Goal: Transaction & Acquisition: Purchase product/service

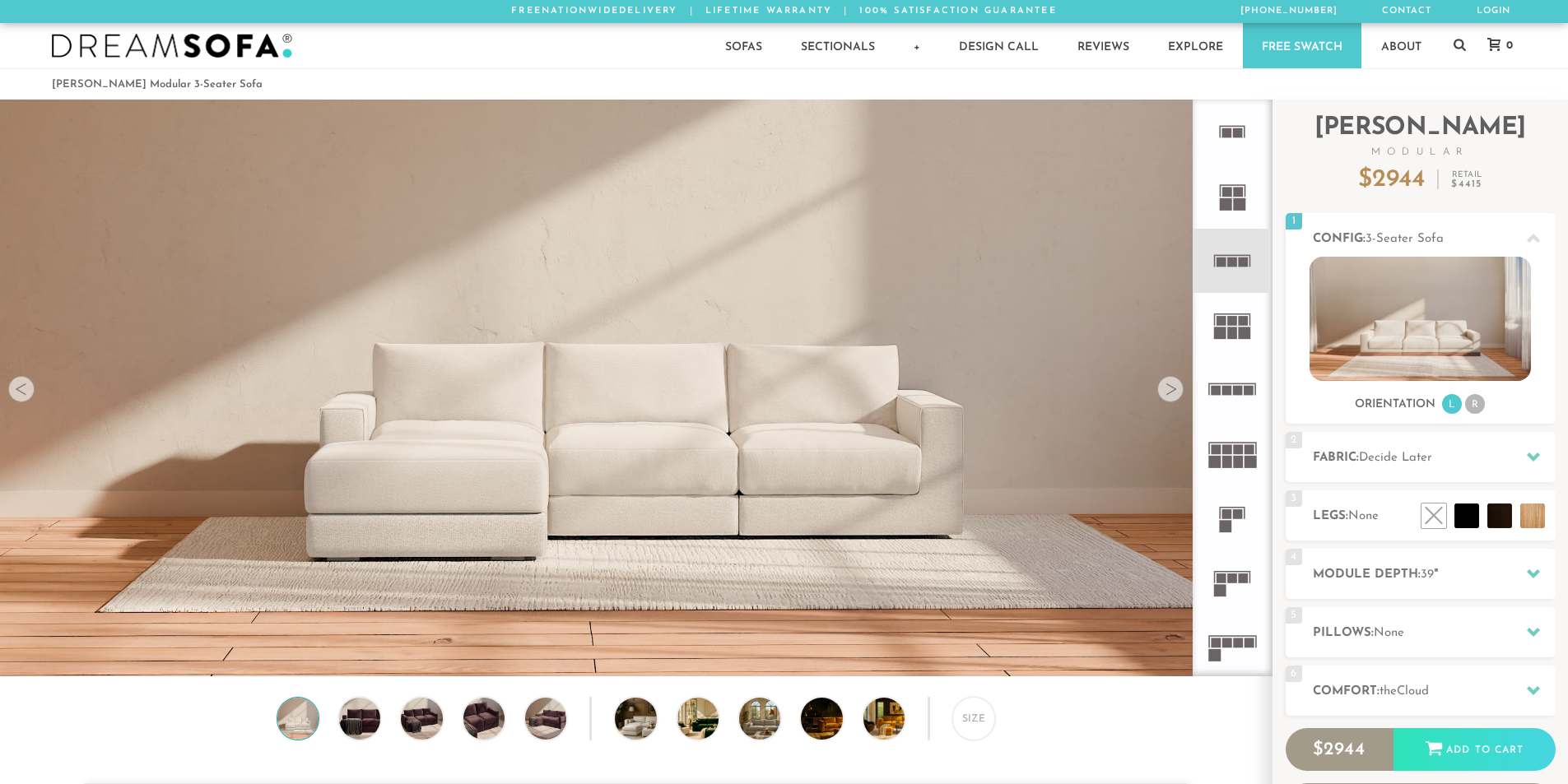
scroll to position [19272, 1555]
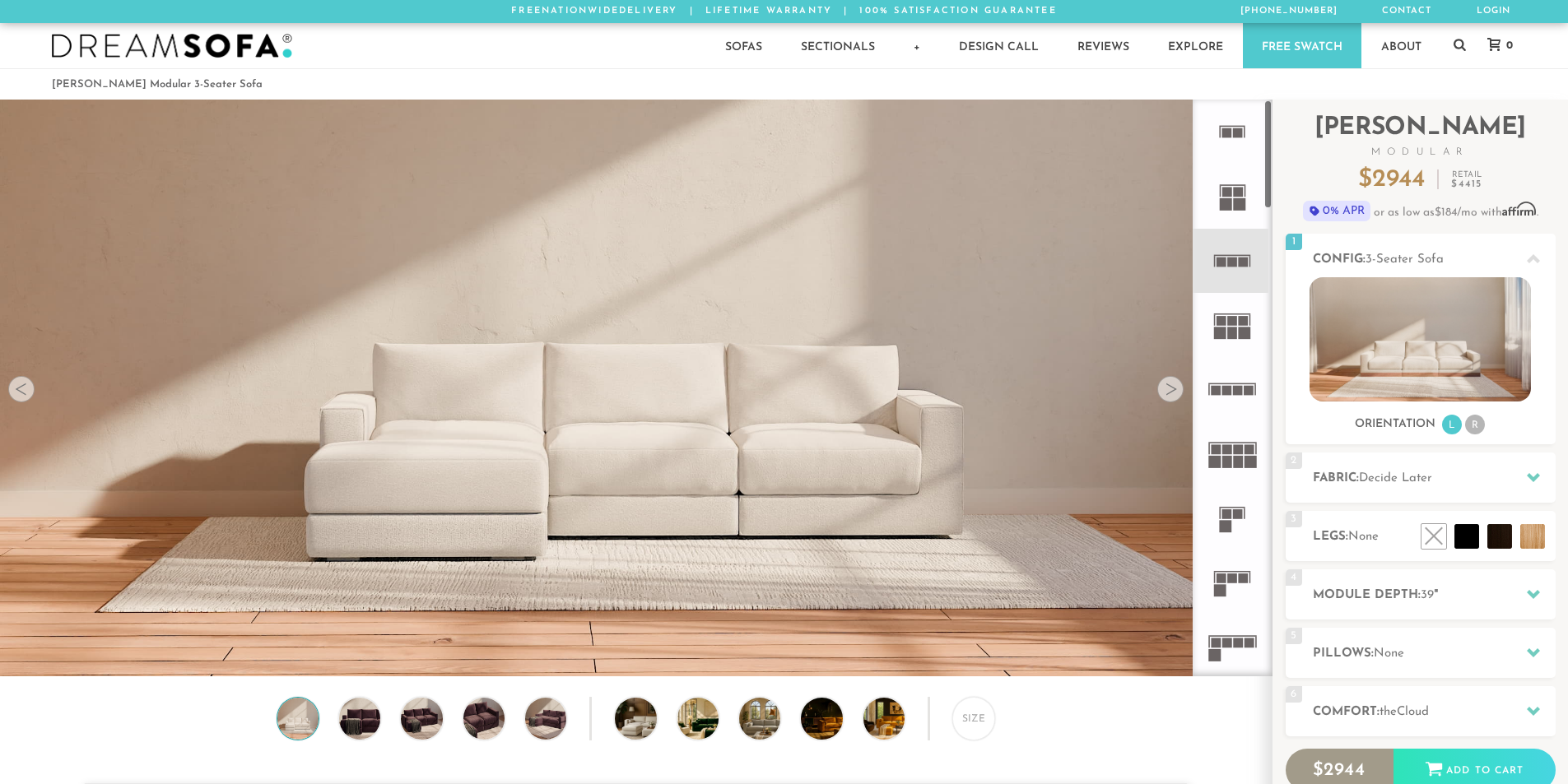
click at [1236, 198] on rect at bounding box center [1239, 205] width 13 height 13
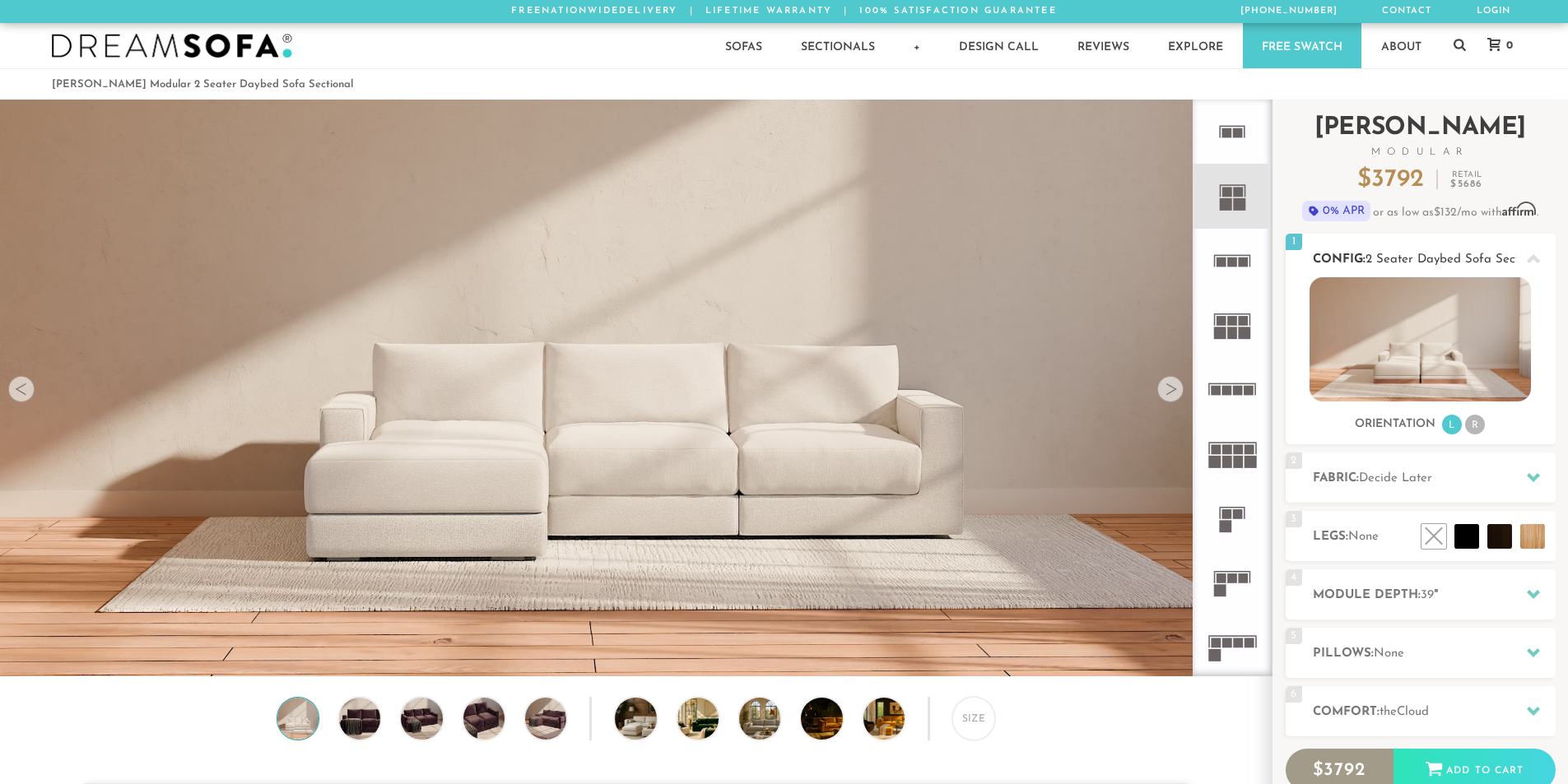
click at [1391, 343] on img at bounding box center [1420, 339] width 222 height 124
click at [1175, 392] on div at bounding box center [1170, 389] width 26 height 26
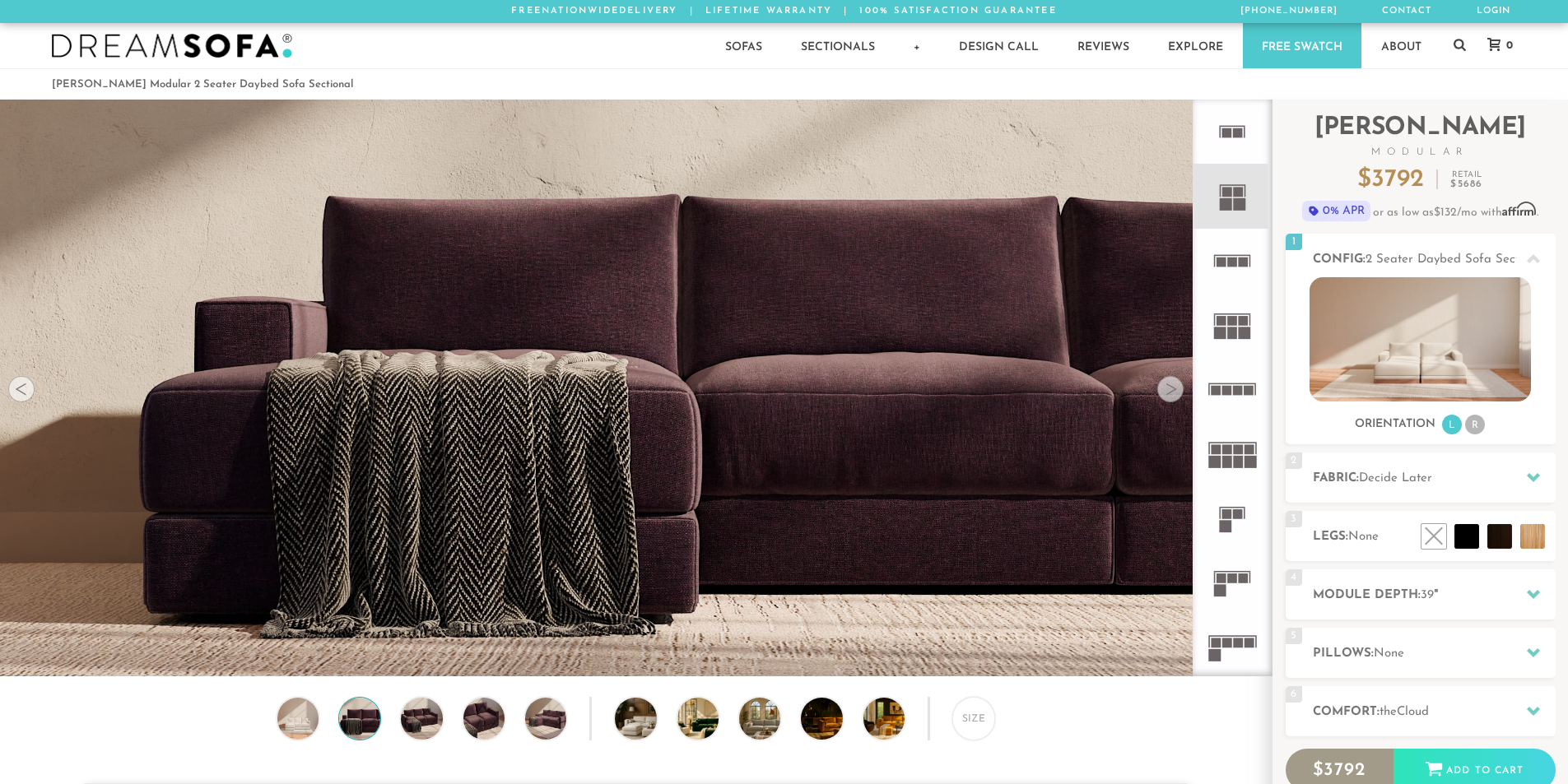
click at [1175, 392] on div at bounding box center [1170, 389] width 26 height 26
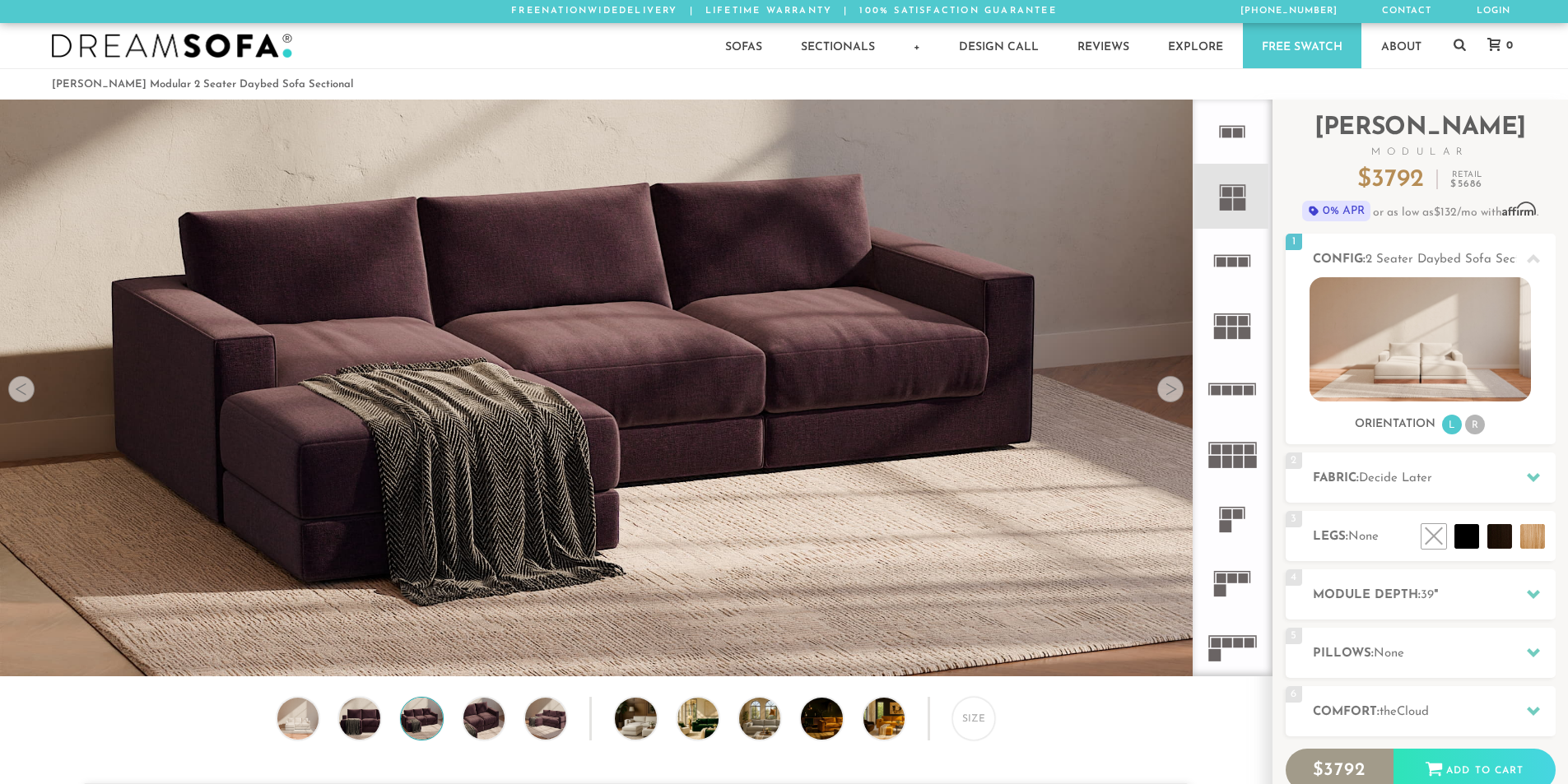
click at [1175, 392] on div at bounding box center [1170, 389] width 26 height 26
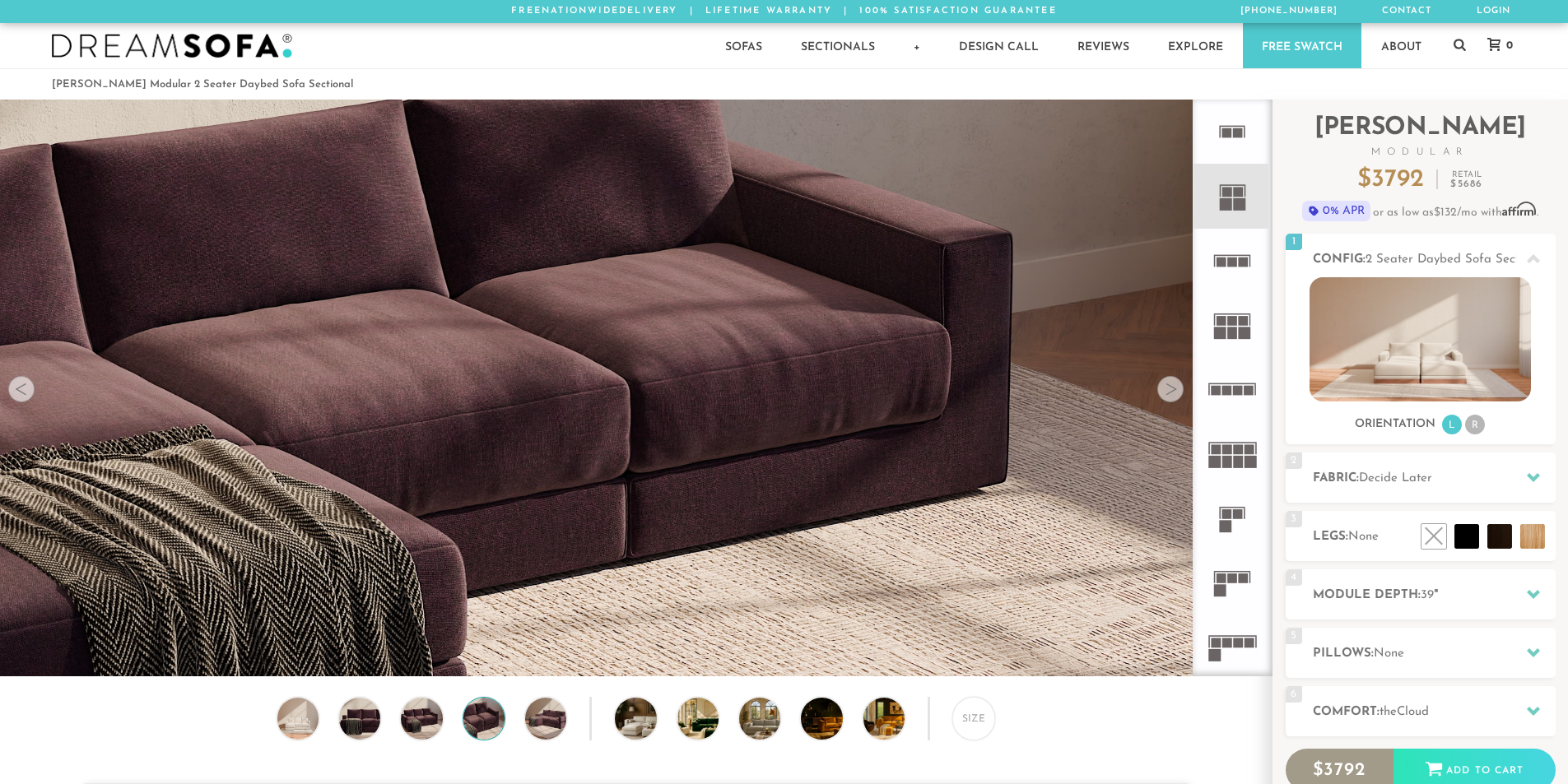
click at [1174, 392] on div at bounding box center [1170, 389] width 26 height 26
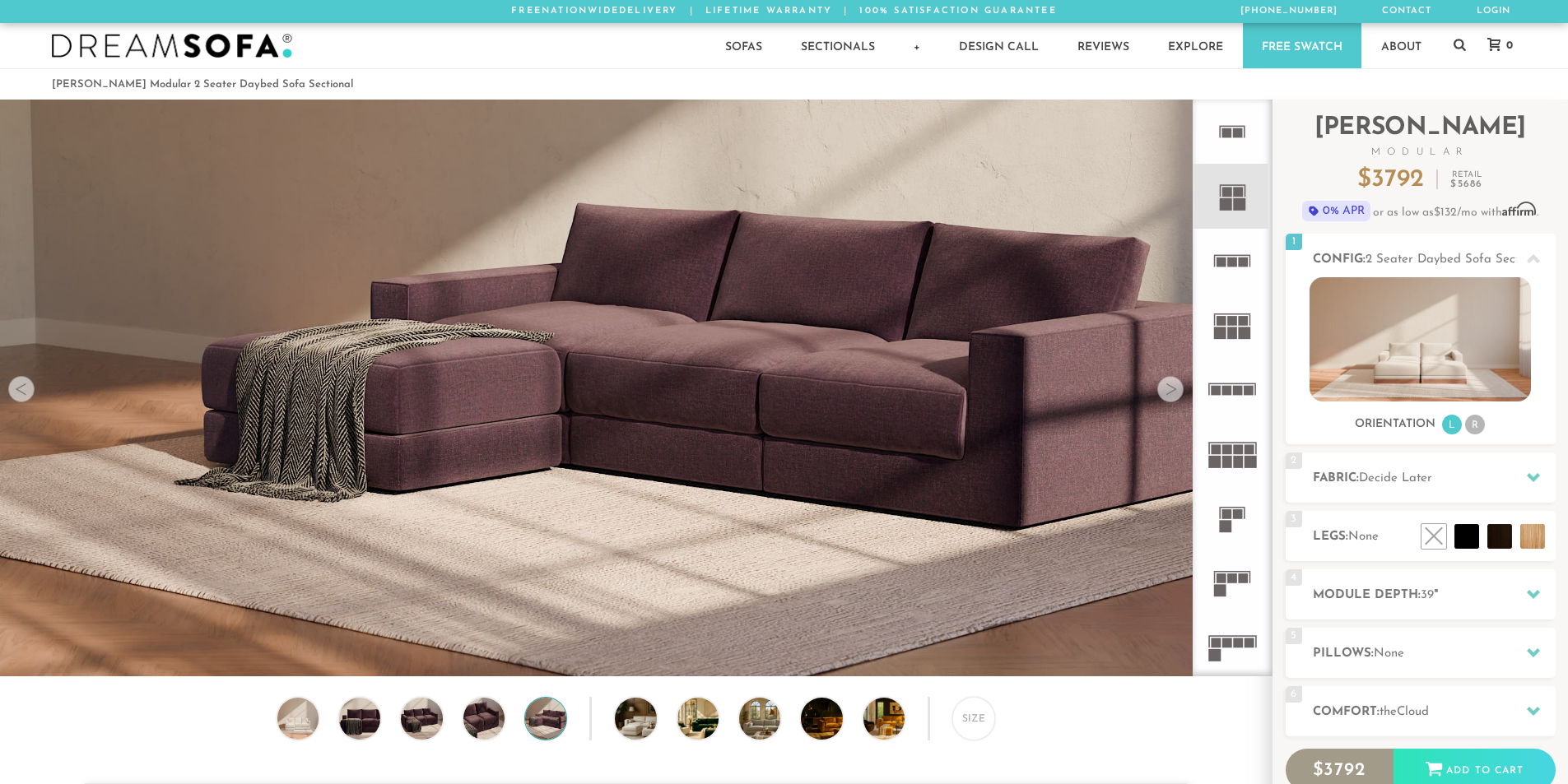
click at [1174, 392] on div at bounding box center [1170, 389] width 26 height 26
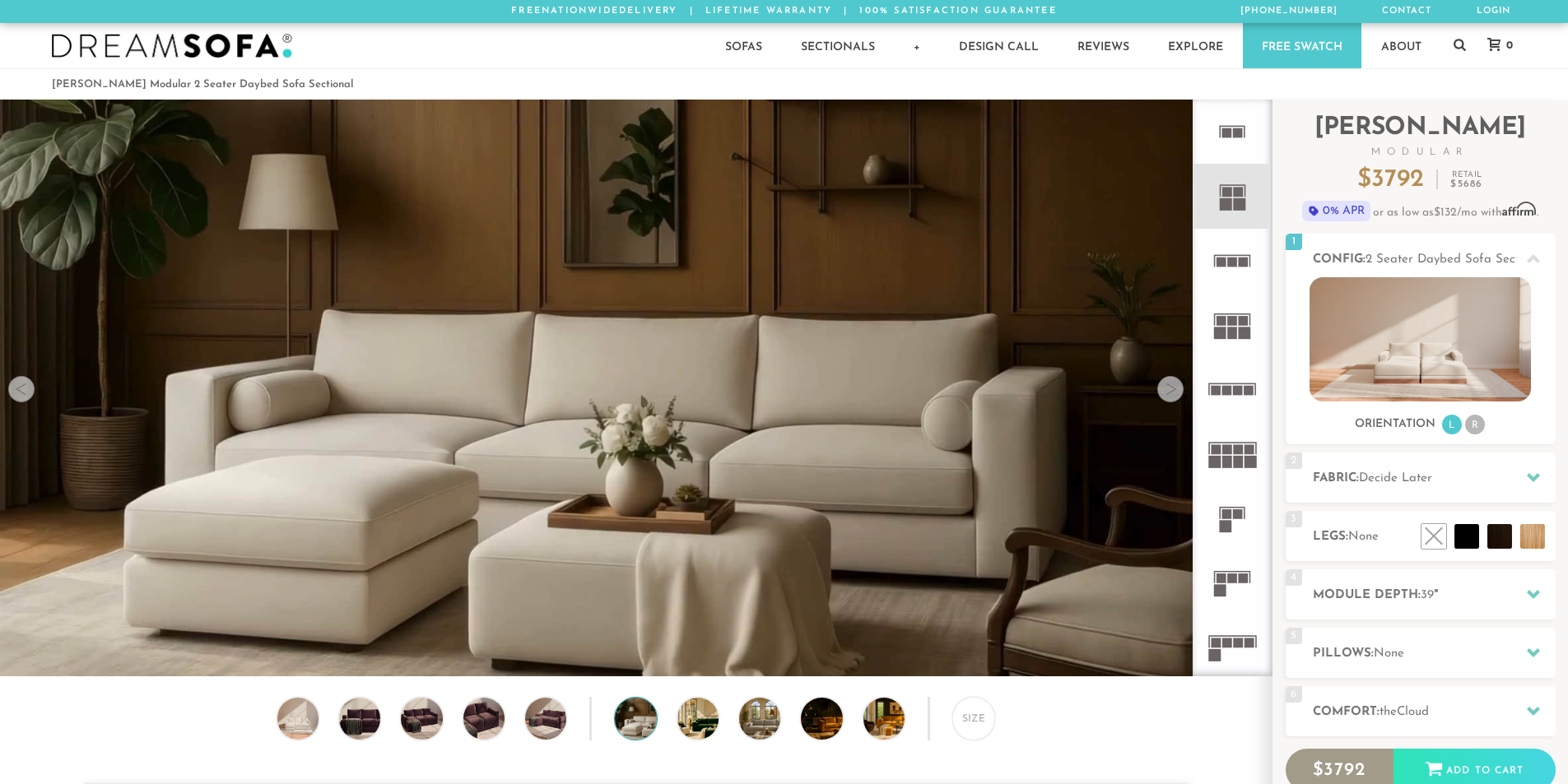
click at [1174, 392] on div at bounding box center [1170, 389] width 26 height 26
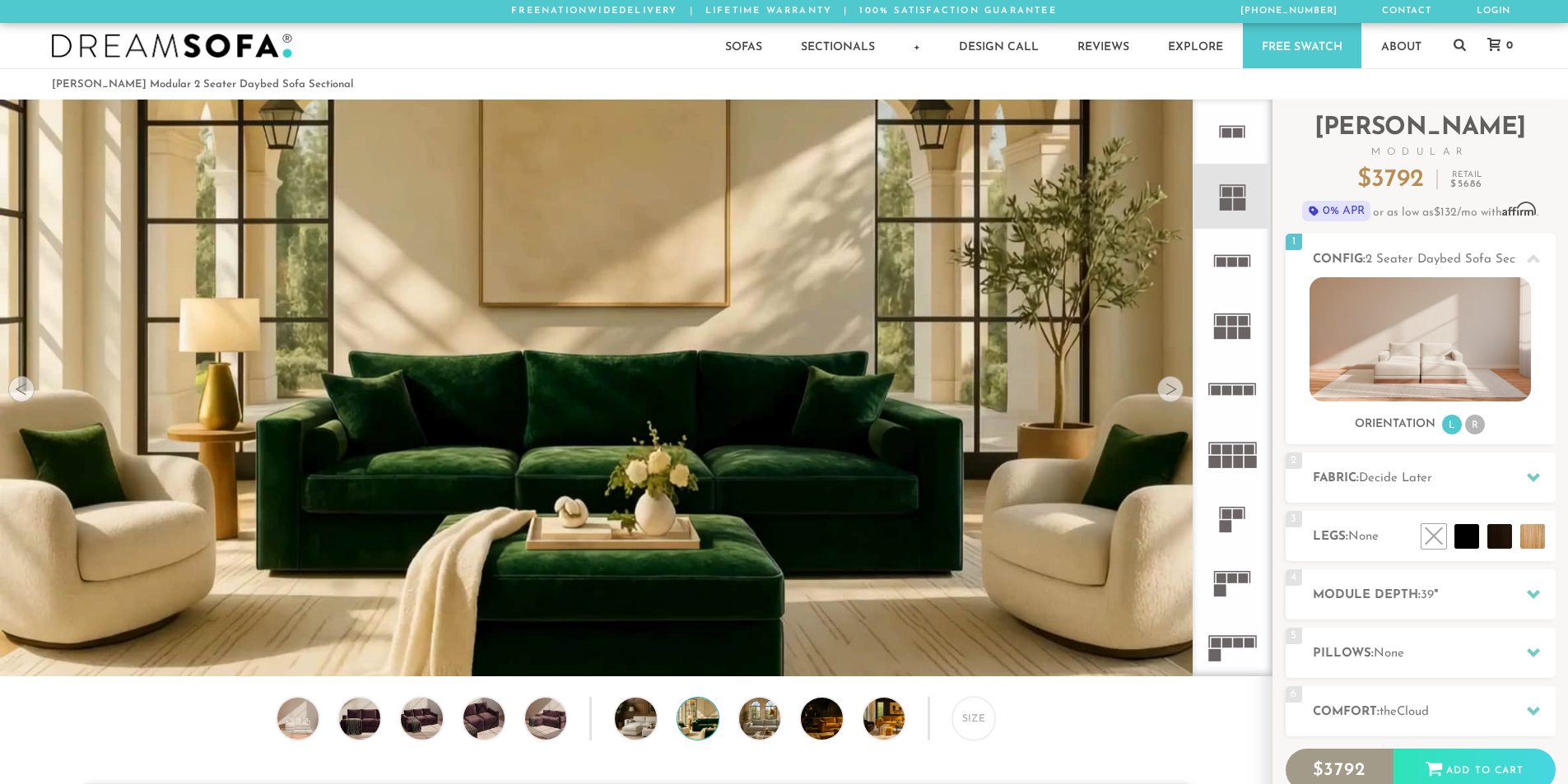
click at [1174, 392] on div at bounding box center [1170, 389] width 26 height 26
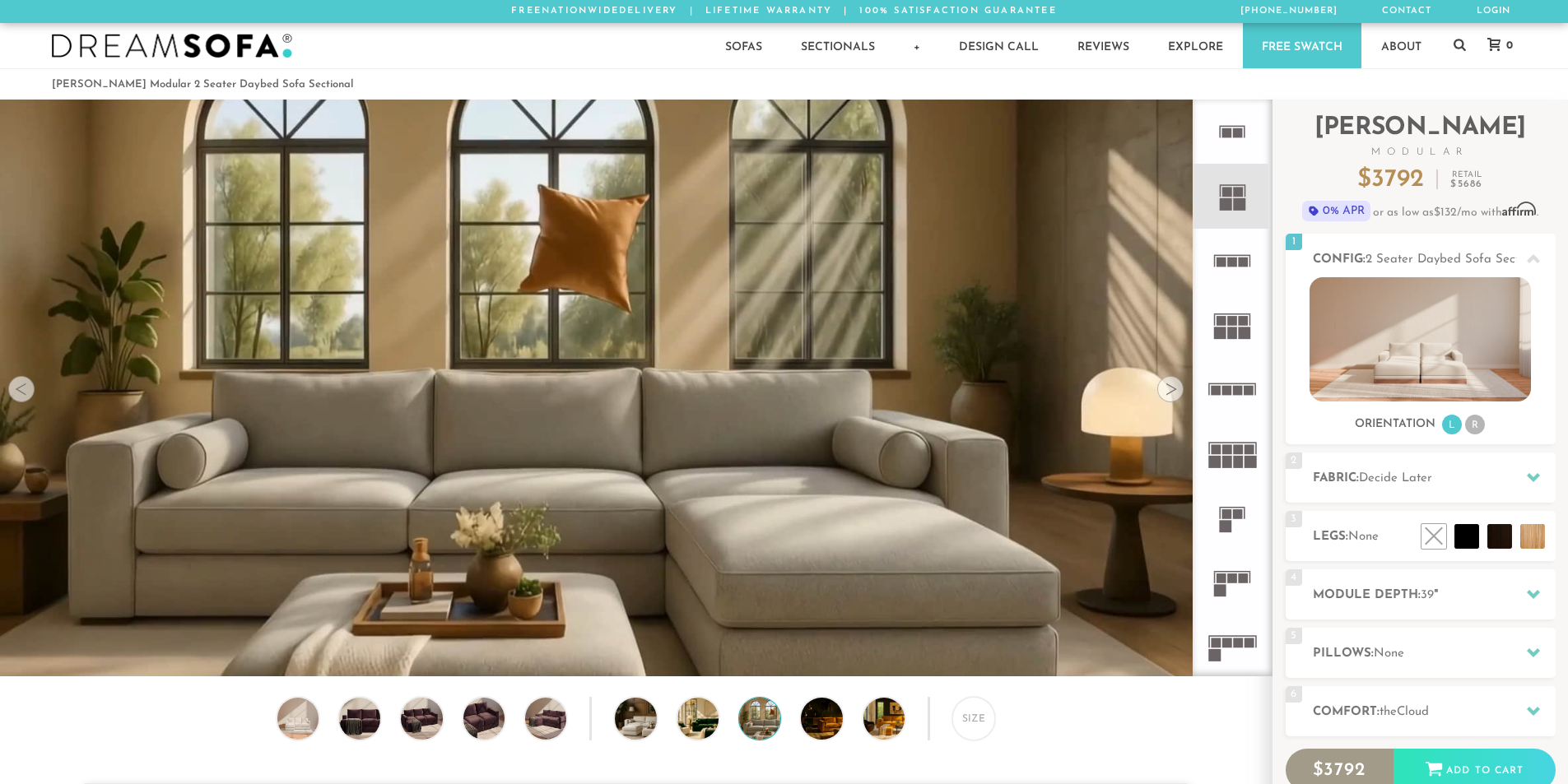
click at [1174, 392] on div at bounding box center [1170, 389] width 26 height 26
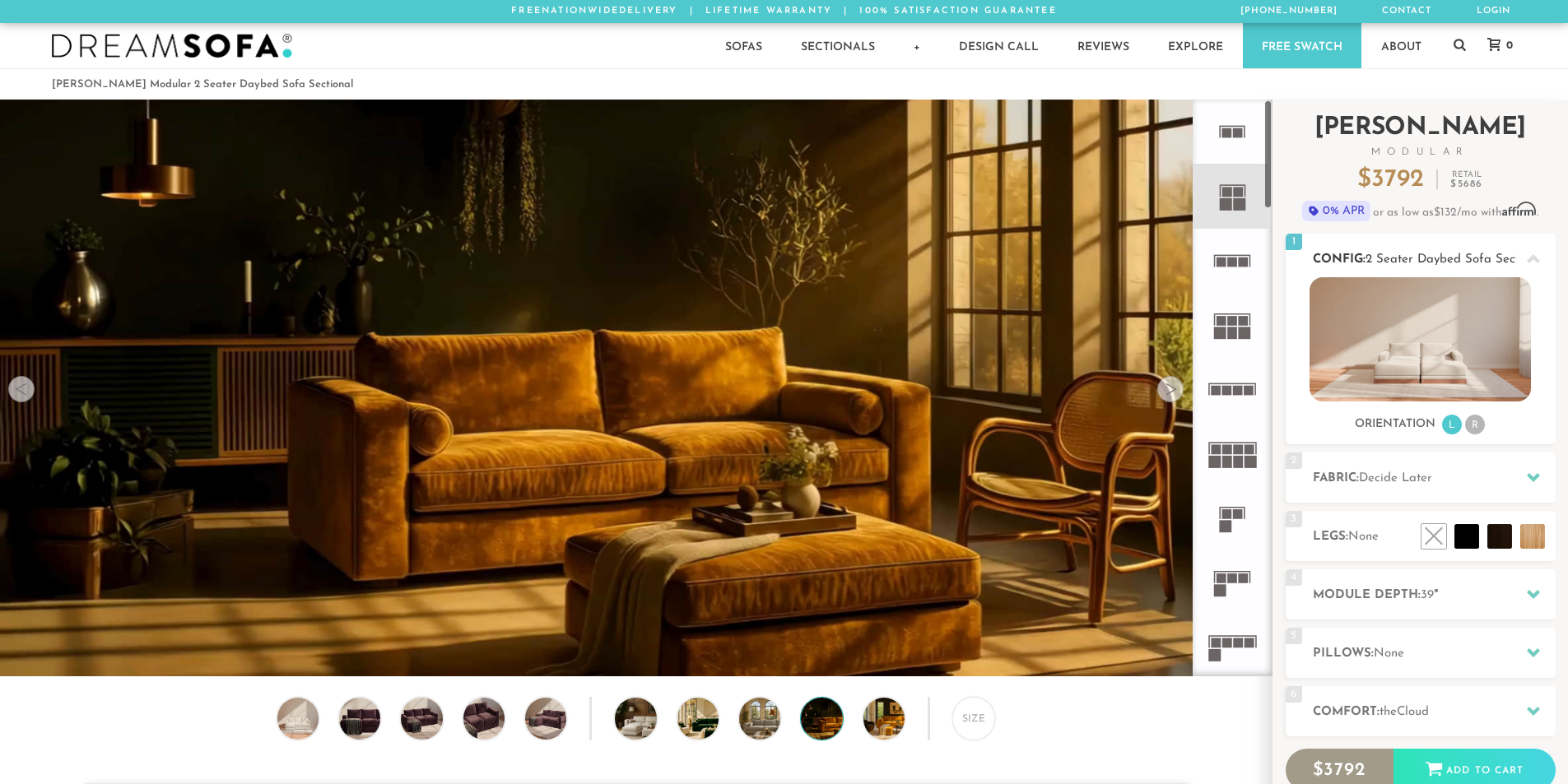
click at [1384, 326] on img at bounding box center [1420, 339] width 222 height 124
